Goal: Communication & Community: Answer question/provide support

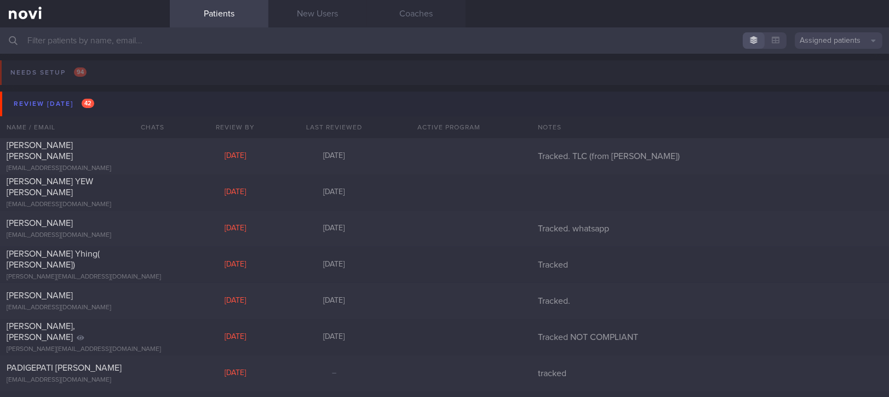
click at [101, 104] on button "Review [DATE] 42" at bounding box center [446, 103] width 892 height 25
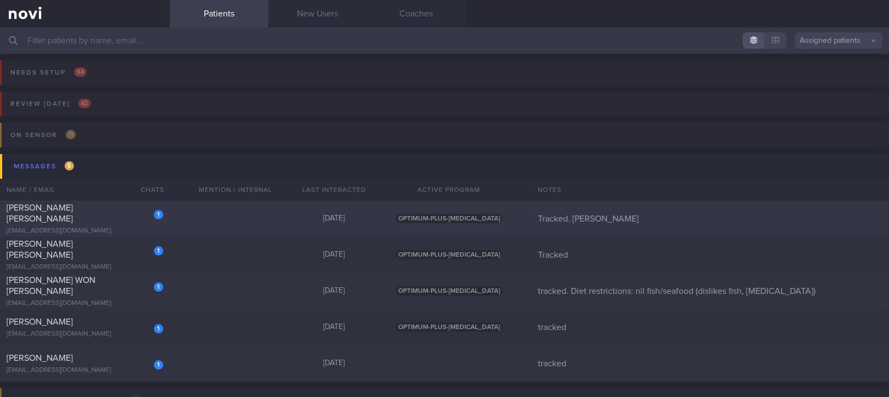
click at [229, 309] on div "1 [PERSON_NAME] [PERSON_NAME] [EMAIL_ADDRESS][DOMAIN_NAME] [DATE] OPTIMUM-PLUS-…" at bounding box center [444, 327] width 889 height 36
select select "8"
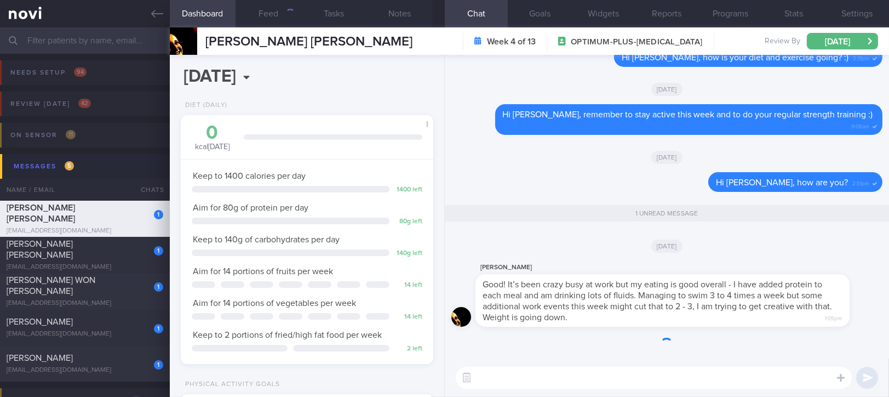
scroll to position [127, 221]
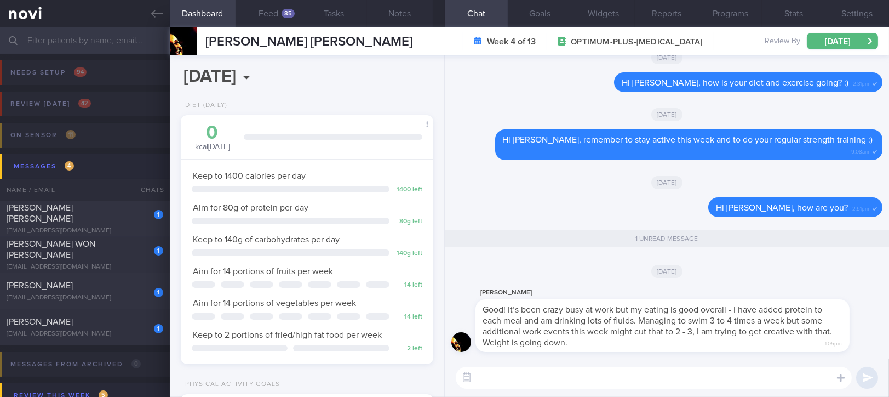
click at [706, 380] on textarea at bounding box center [654, 377] width 396 height 22
type textarea "That's great to hear, [PERSON_NAME] :)"
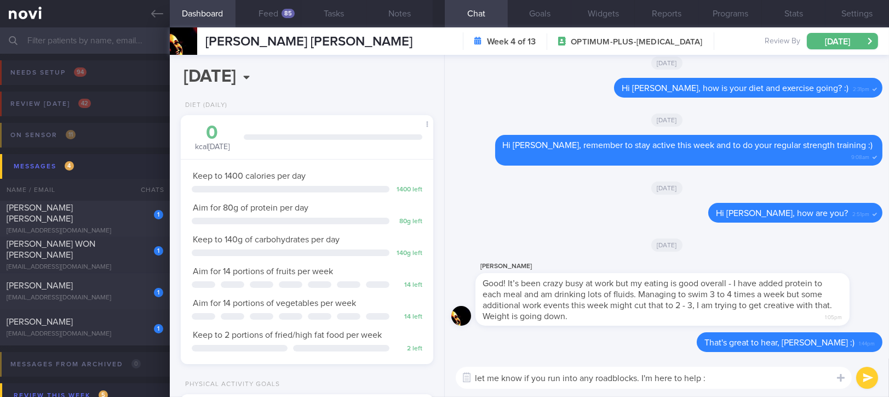
type textarea "let me know if you run into any roadblocks. I'm here to help :)"
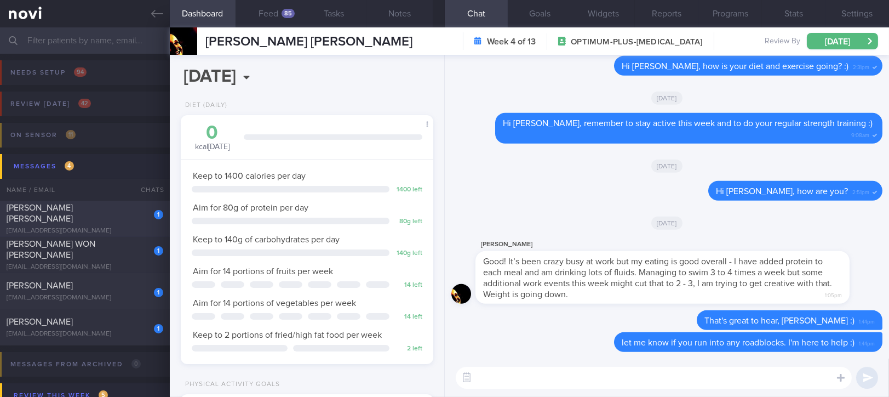
click at [93, 227] on div "[EMAIL_ADDRESS][DOMAIN_NAME]" at bounding box center [85, 231] width 157 height 8
type input "Tracked"
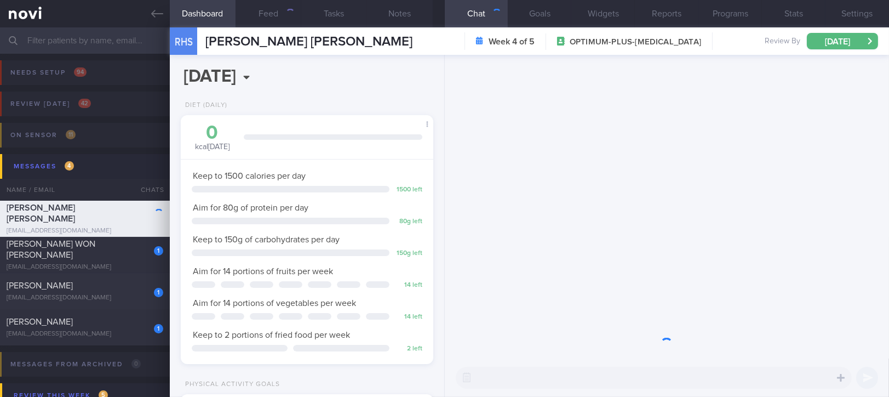
scroll to position [127, 221]
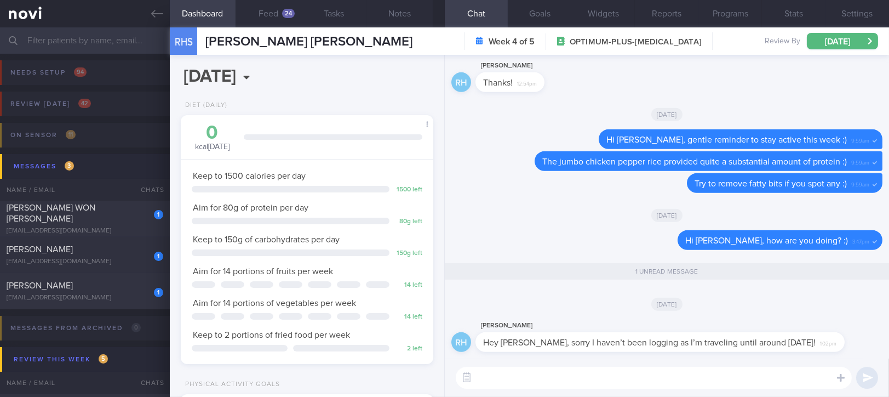
click at [618, 376] on textarea at bounding box center [654, 377] width 396 height 22
click at [289, 21] on button "Feed 24" at bounding box center [268, 13] width 66 height 27
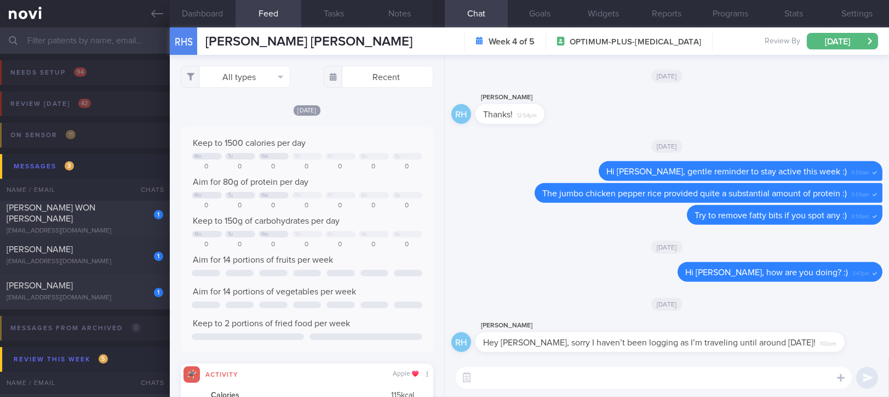
click at [516, 383] on textarea at bounding box center [654, 377] width 396 height 22
type textarea "No worries, [PERSON_NAME]. Safe travels! :)"
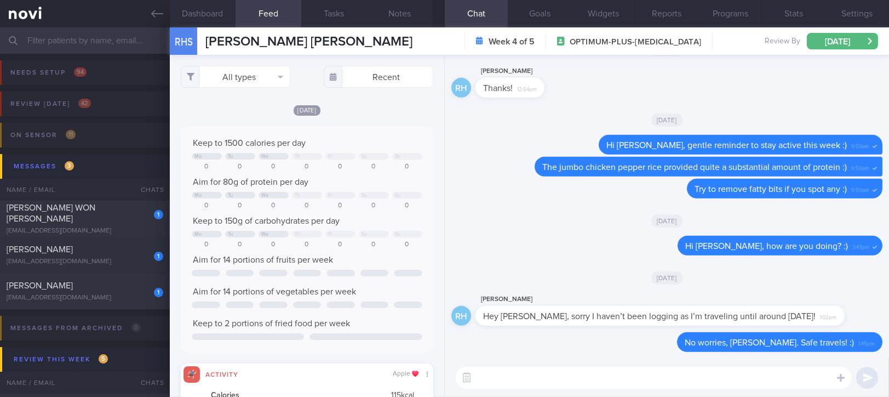
click at [617, 371] on textarea at bounding box center [654, 377] width 396 height 22
type textarea "L"
type textarea "Eat mindfully and stay active :)"
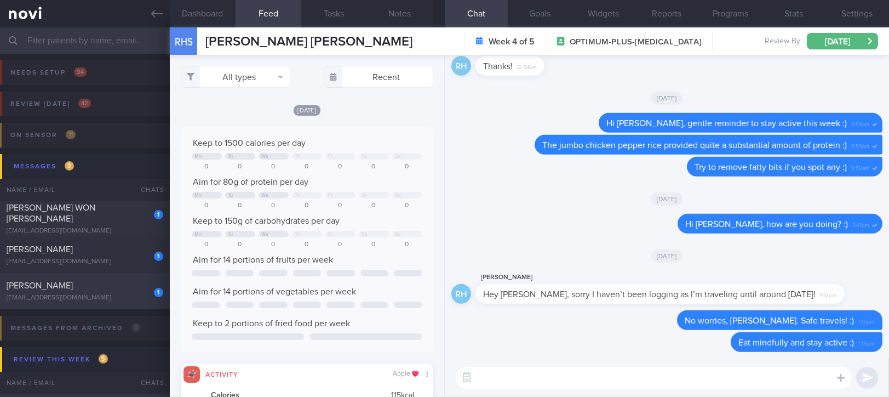
click at [111, 292] on div "1 [PERSON_NAME] [EMAIL_ADDRESS][DOMAIN_NAME]" at bounding box center [85, 291] width 170 height 22
type input "tracked"
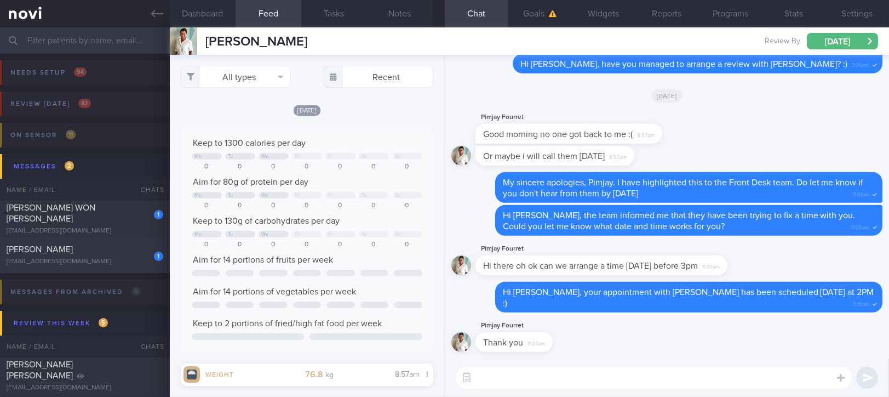
click at [96, 258] on div "[EMAIL_ADDRESS][DOMAIN_NAME]" at bounding box center [85, 261] width 157 height 8
checkbox input "false"
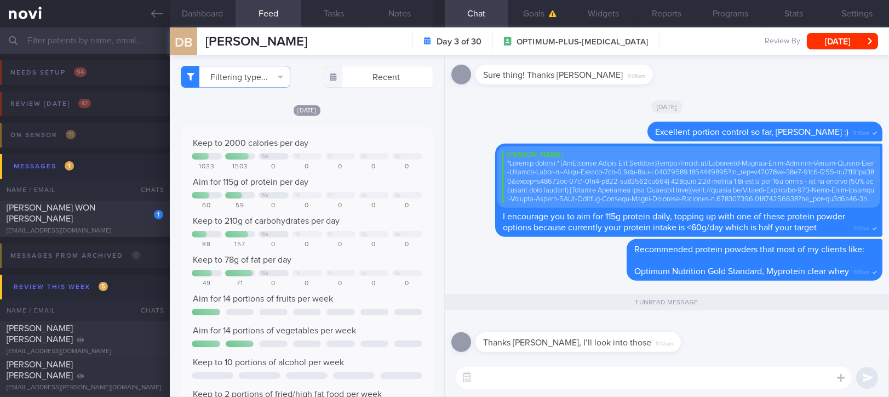
click at [780, 338] on div "Thanks [PERSON_NAME], I’ll look into those 11:42am" at bounding box center [666, 338] width 431 height 39
click at [768, 340] on div "Thanks [PERSON_NAME], I’ll look into those 11:42am" at bounding box center [666, 338] width 431 height 39
click at [91, 227] on div "[EMAIL_ADDRESS][DOMAIN_NAME]" at bounding box center [85, 231] width 157 height 8
type input "tracked. Diet restrictions: nil fish/seafood (dislikes fish, [MEDICAL_DATA])"
select select "7"
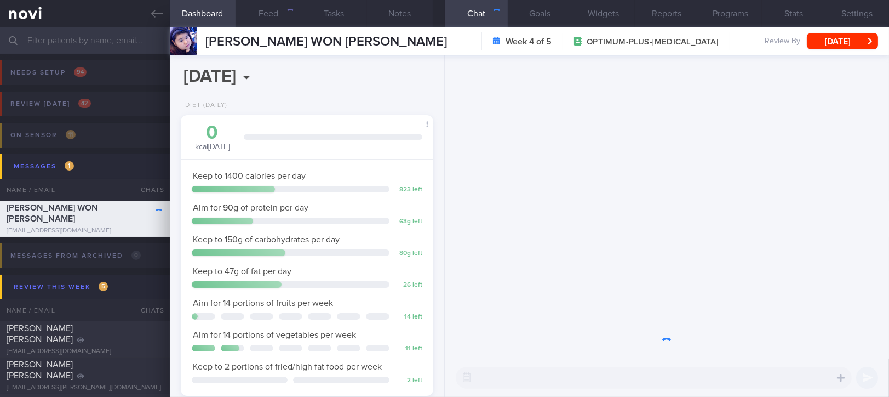
scroll to position [127, 221]
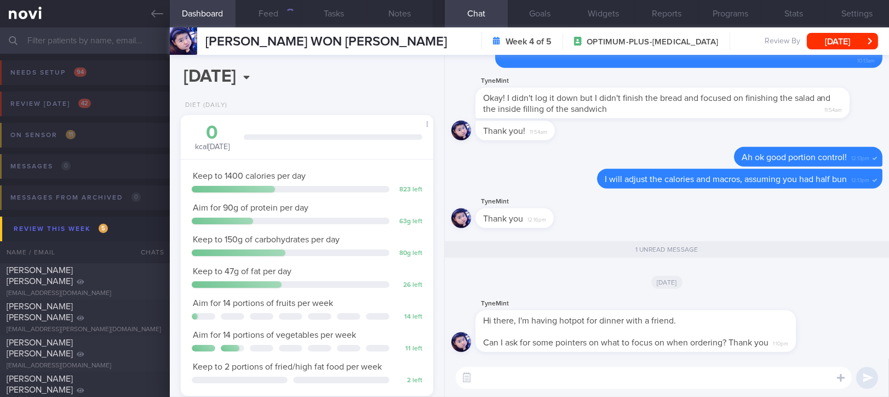
click at [538, 383] on textarea at bounding box center [654, 377] width 396 height 22
click at [545, 380] on textarea at bounding box center [654, 377] width 396 height 22
click at [546, 380] on textarea at bounding box center [654, 377] width 396 height 22
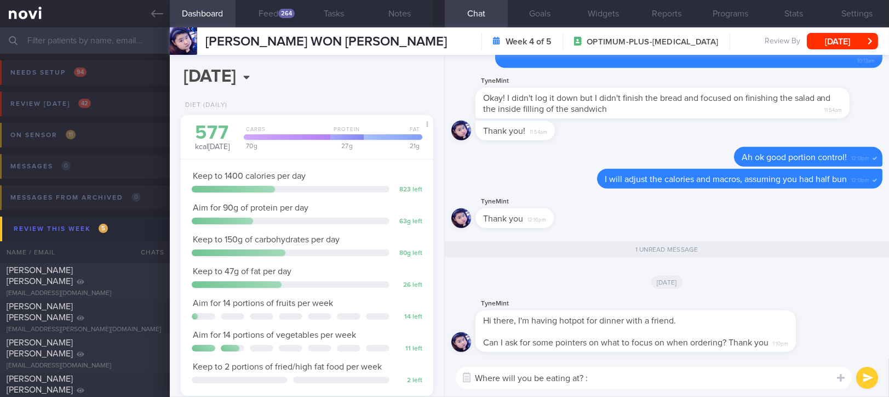
type textarea "Where will you be eating at? :)"
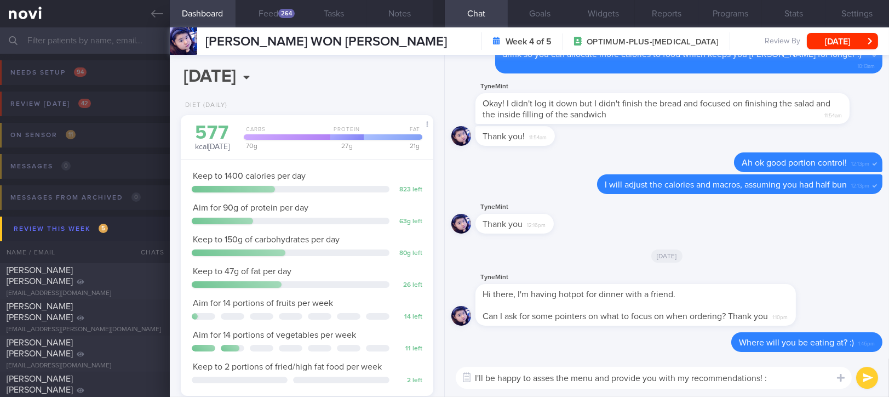
type textarea "I'll be happy to asses the menu and provide you with my recommendations! :)"
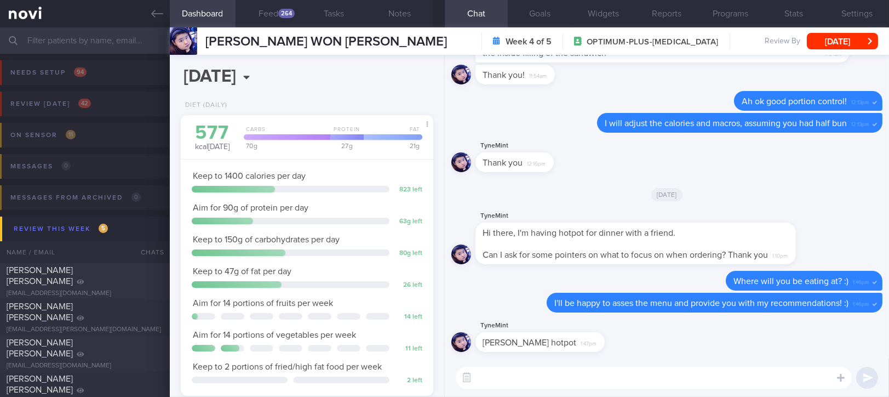
click at [578, 385] on textarea at bounding box center [654, 377] width 396 height 22
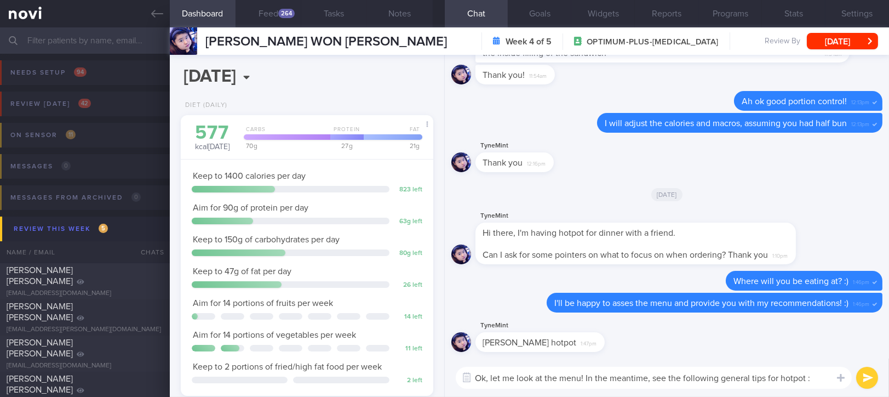
type textarea "Ok, let me look at the menu! In the meantime, see the following general tips fo…"
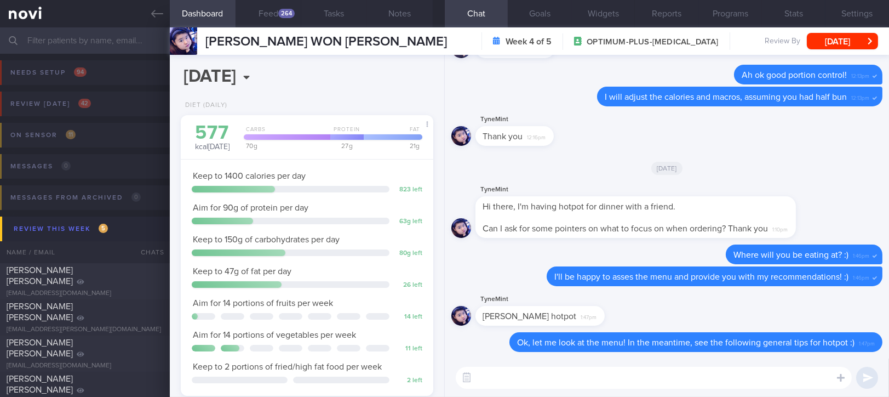
paste textarea "Lore ips dolo sita con a elitseddo eiusmo: 7) Tempor i utlab etdo/0 magna aliqu…"
type textarea "Lore ips dolo sita con a elitseddo eiusmo: 7) Tempor i utlab etdo/0 magna aliqu…"
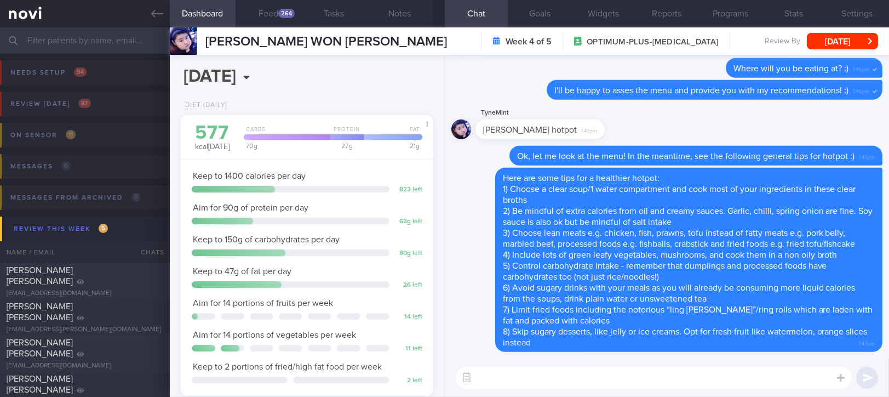
scroll to position [0, 0]
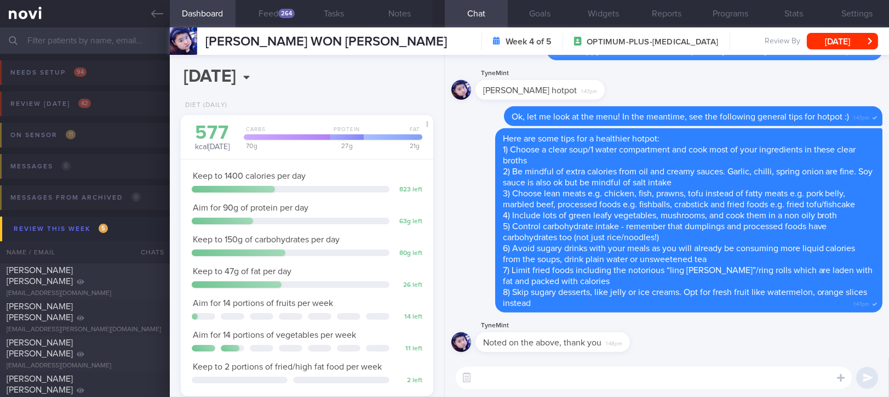
click at [599, 377] on textarea at bounding box center [654, 377] width 396 height 22
paste textarea "Soup base: fish maw fish soup, bak kut teh soup, chicken soup, herbal chicken s…"
type textarea "I have flipped through the menu page by page"
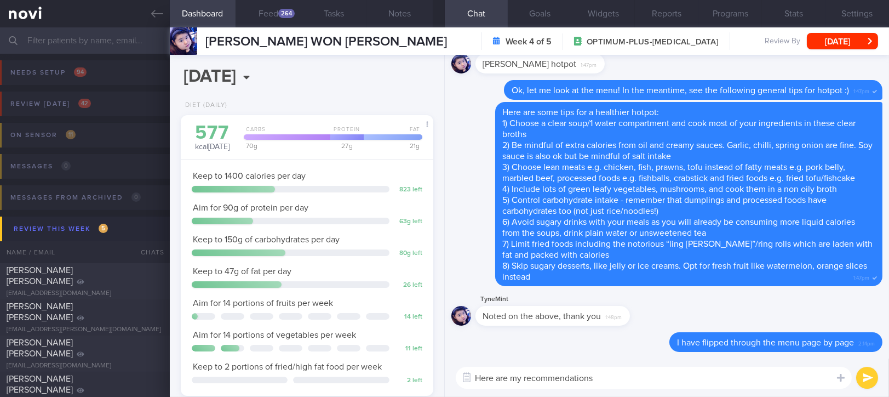
type textarea "Here are my recommendations:"
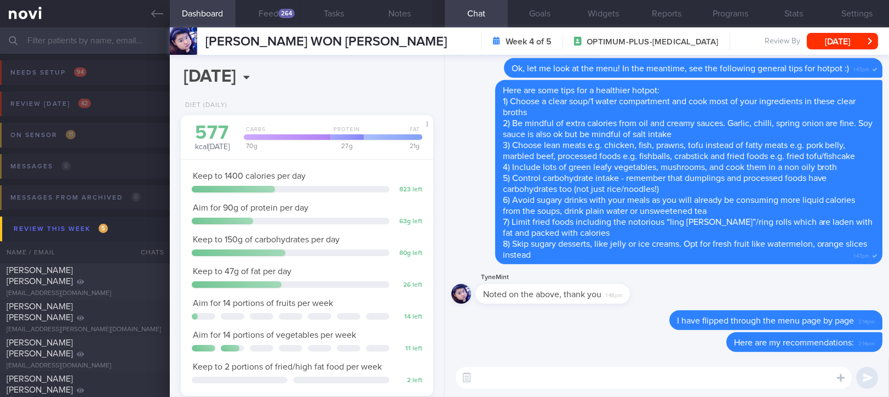
paste textarea "Soup base: fish maw fish soup, bak kut teh soup, chicken soup, herbal chicken s…"
type textarea "Soup base: fish maw fish soup, bak kut teh soup, chicken soup, herbal chicken s…"
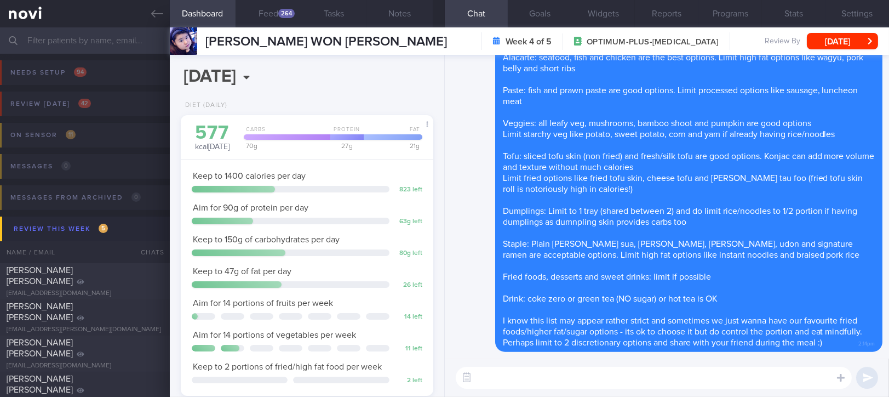
click at [618, 376] on textarea at bounding box center [654, 377] width 396 height 22
type textarea "Have a wonderful meal! :)"
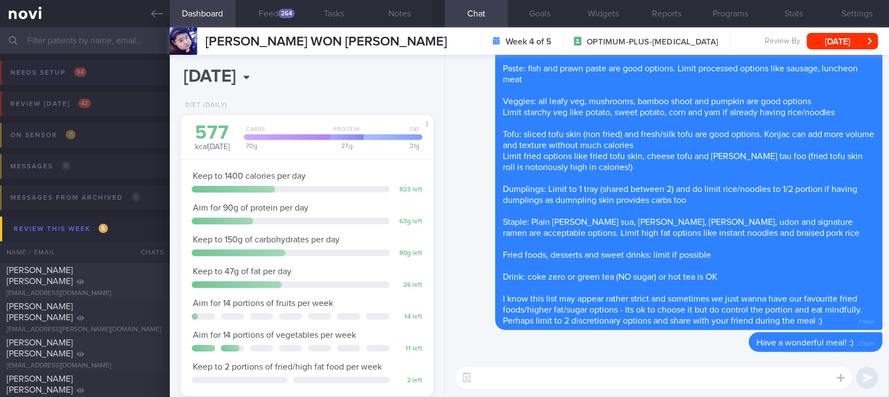
drag, startPoint x: 157, startPoint y: 10, endPoint x: 585, endPoint y: 72, distance: 432.7
click at [157, 9] on icon at bounding box center [157, 14] width 12 height 12
